Goal: Find specific page/section: Find specific page/section

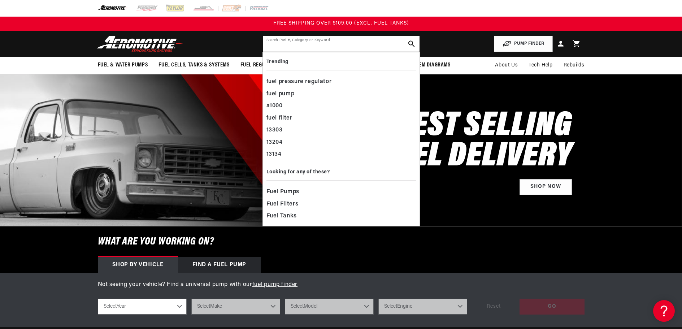
click at [330, 45] on input "text" at bounding box center [341, 44] width 157 height 16
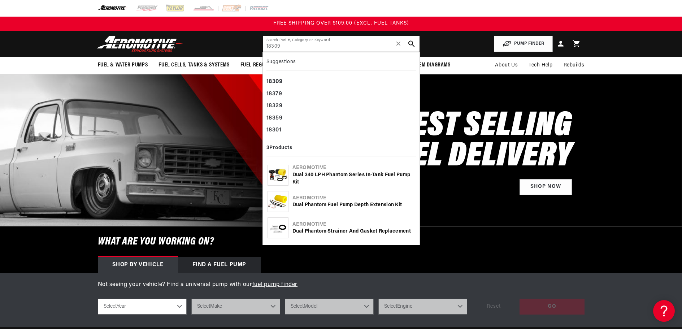
type input "18309"
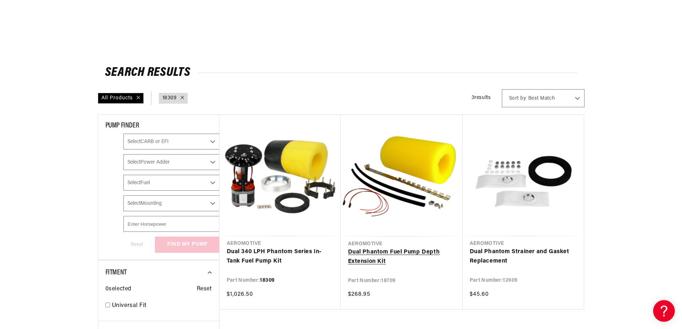
scroll to position [108, 0]
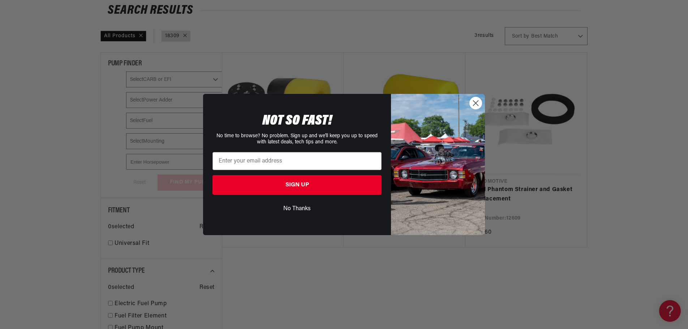
click at [473, 106] on circle "Close dialog" at bounding box center [475, 103] width 12 height 12
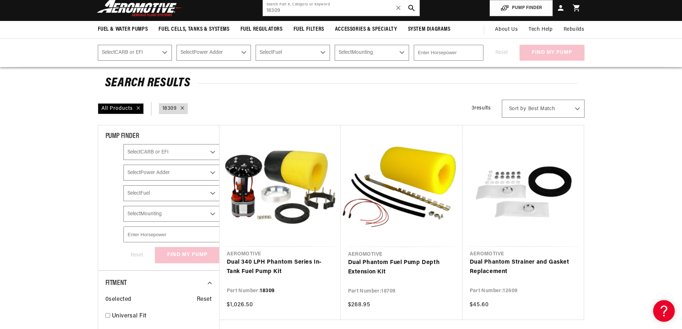
scroll to position [36, 0]
